Goal: Information Seeking & Learning: Learn about a topic

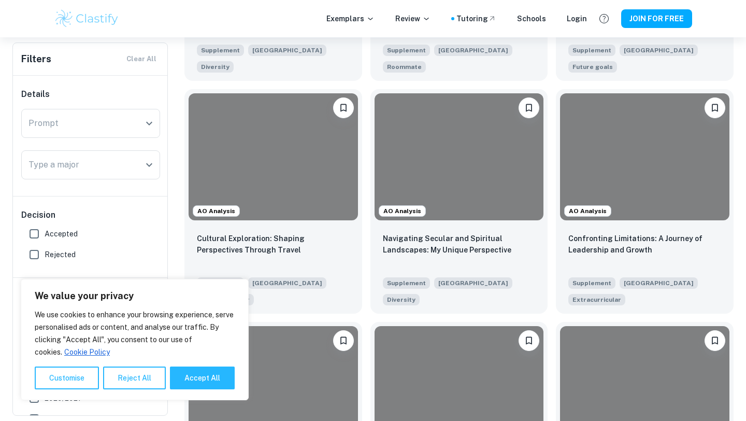
scroll to position [889, 0]
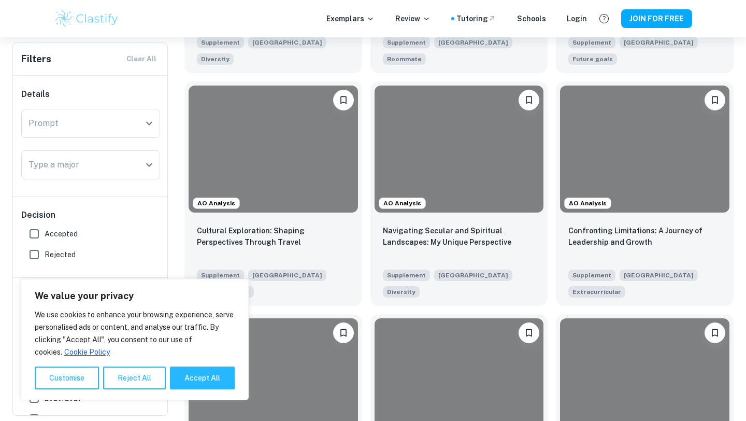
click at [52, 237] on span "Accepted" at bounding box center [61, 233] width 33 height 11
click at [45, 237] on input "Accepted" at bounding box center [34, 233] width 21 height 21
checkbox input "true"
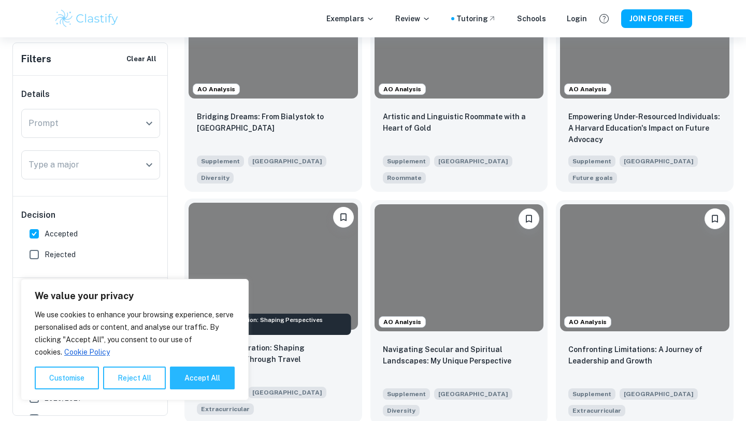
scroll to position [690, 0]
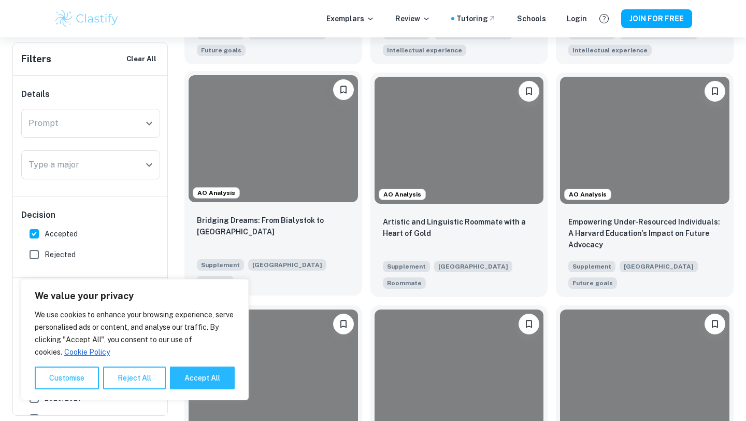
click at [265, 178] on div at bounding box center [274, 138] width 170 height 127
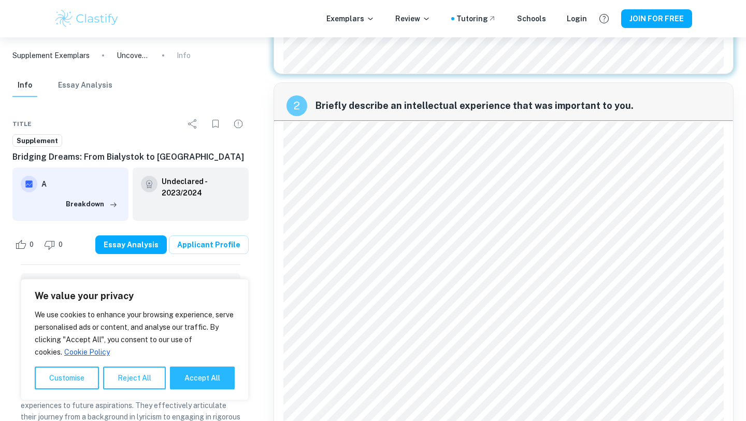
scroll to position [296, 0]
